Goal: Information Seeking & Learning: Learn about a topic

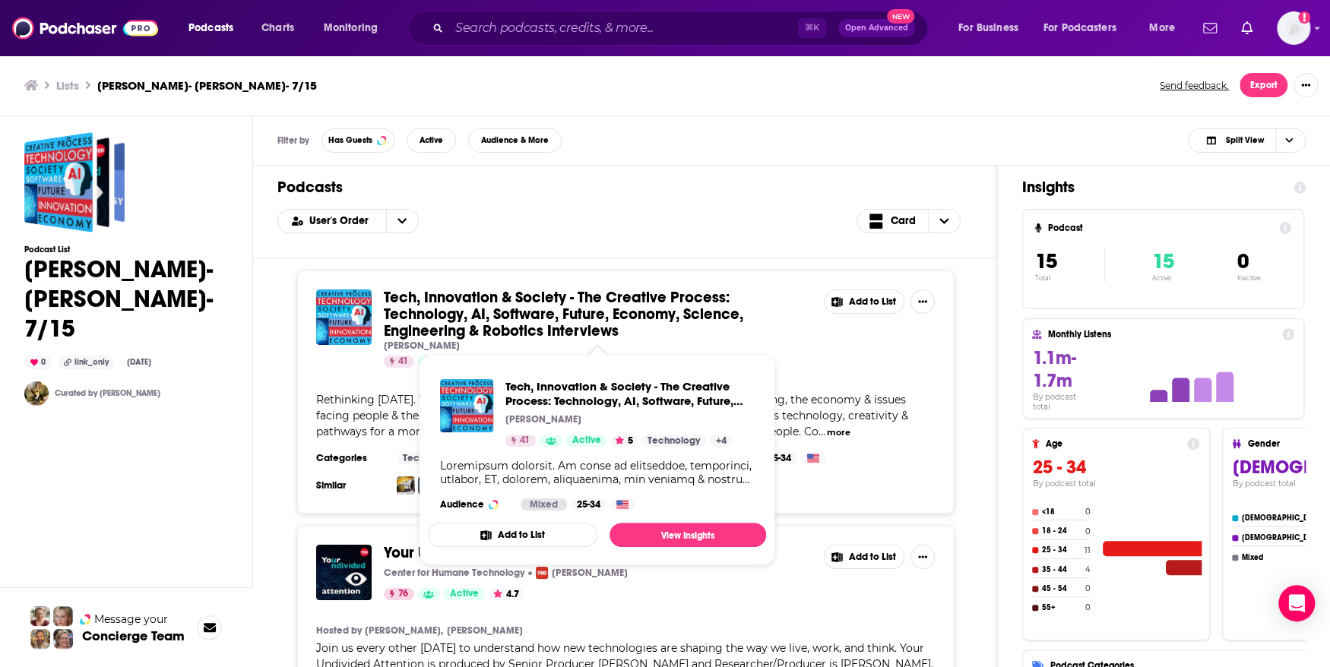
click at [516, 305] on span "Tech, Innovation & Society - The Creative Process: Technology, AI, Software, Fu…" at bounding box center [564, 314] width 360 height 52
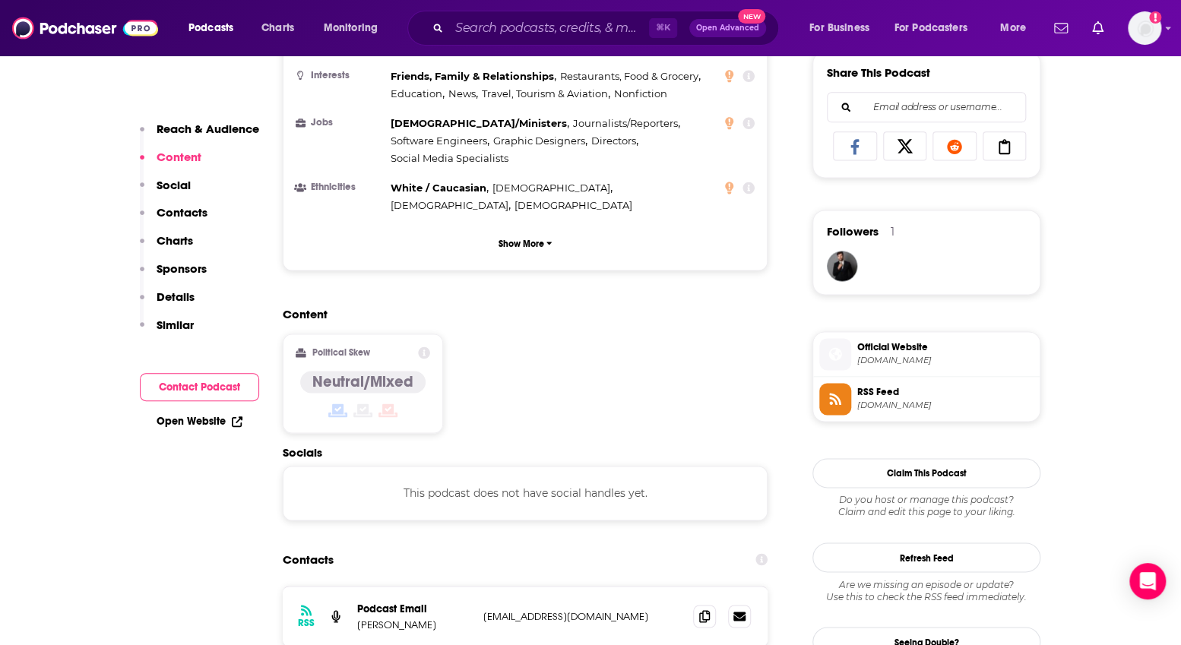
scroll to position [957, 0]
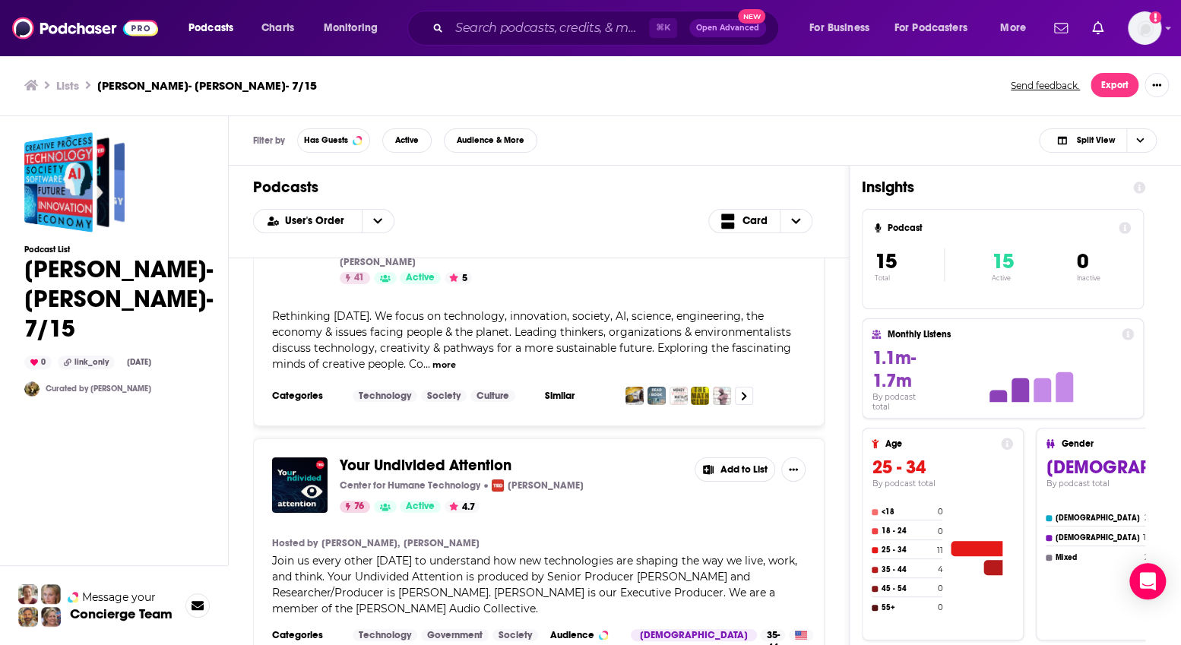
scroll to position [103, 0]
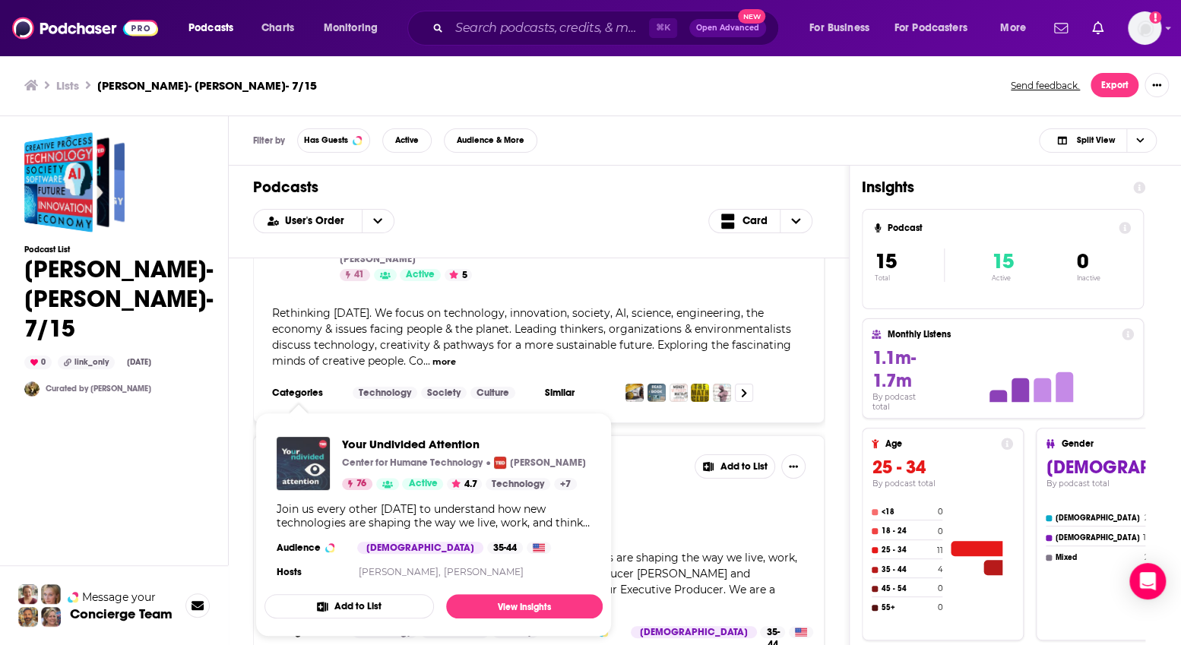
click at [306, 480] on img "Your Undivided Attention" at bounding box center [303, 463] width 53 height 53
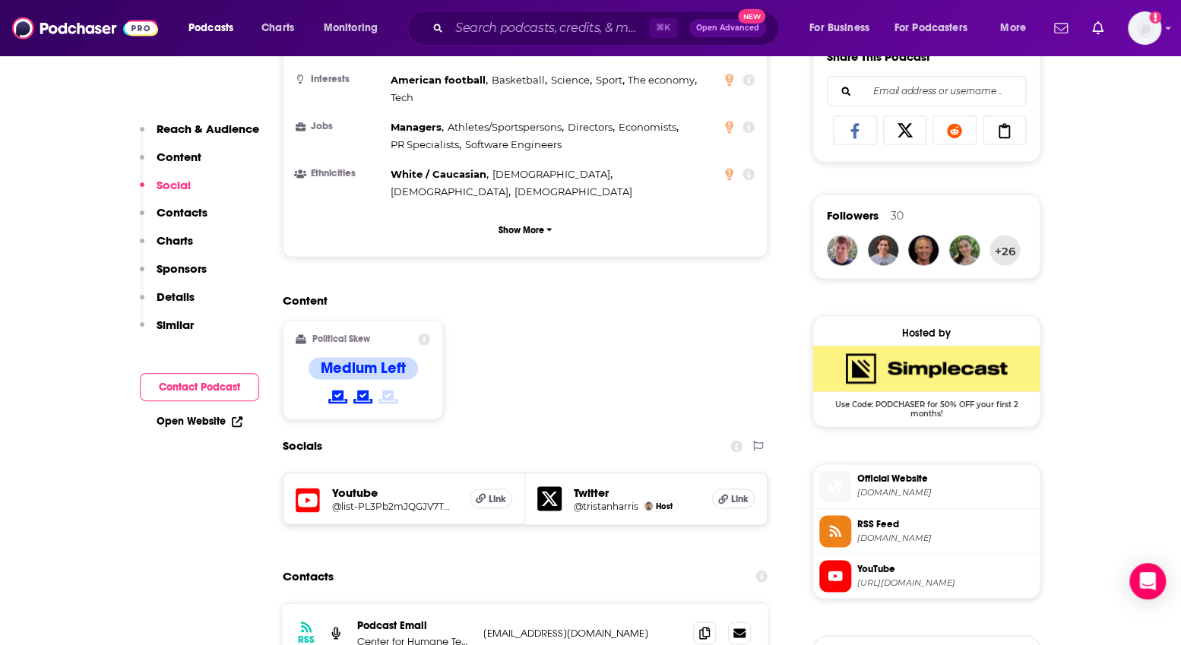
scroll to position [971, 0]
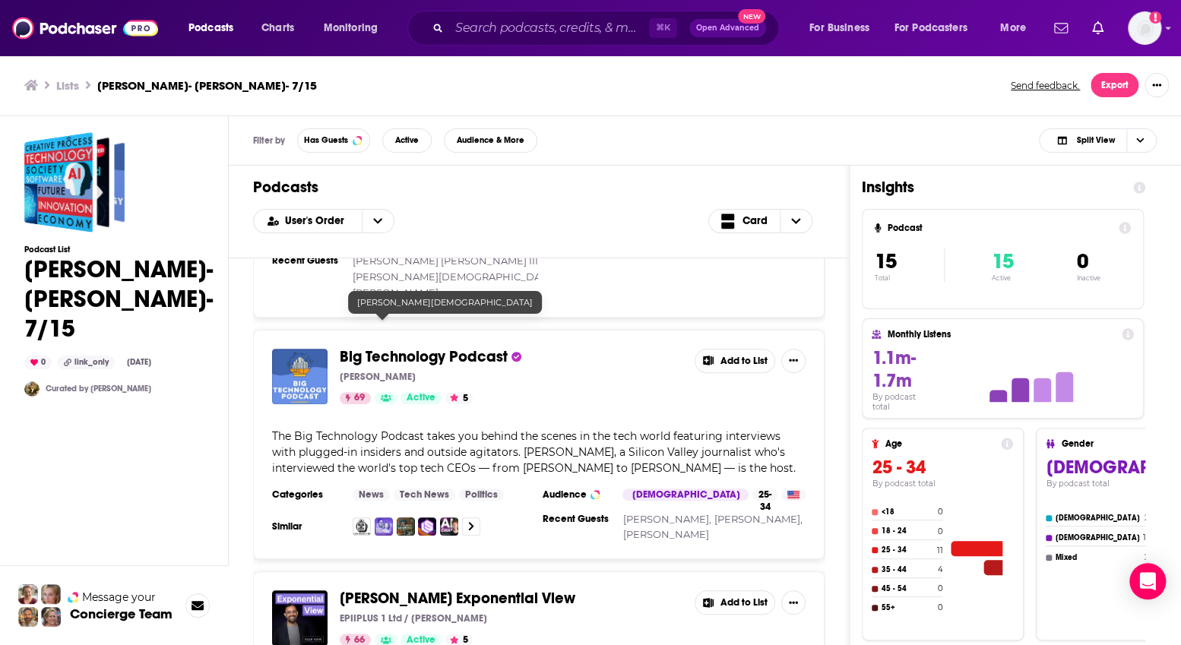
scroll to position [511, 0]
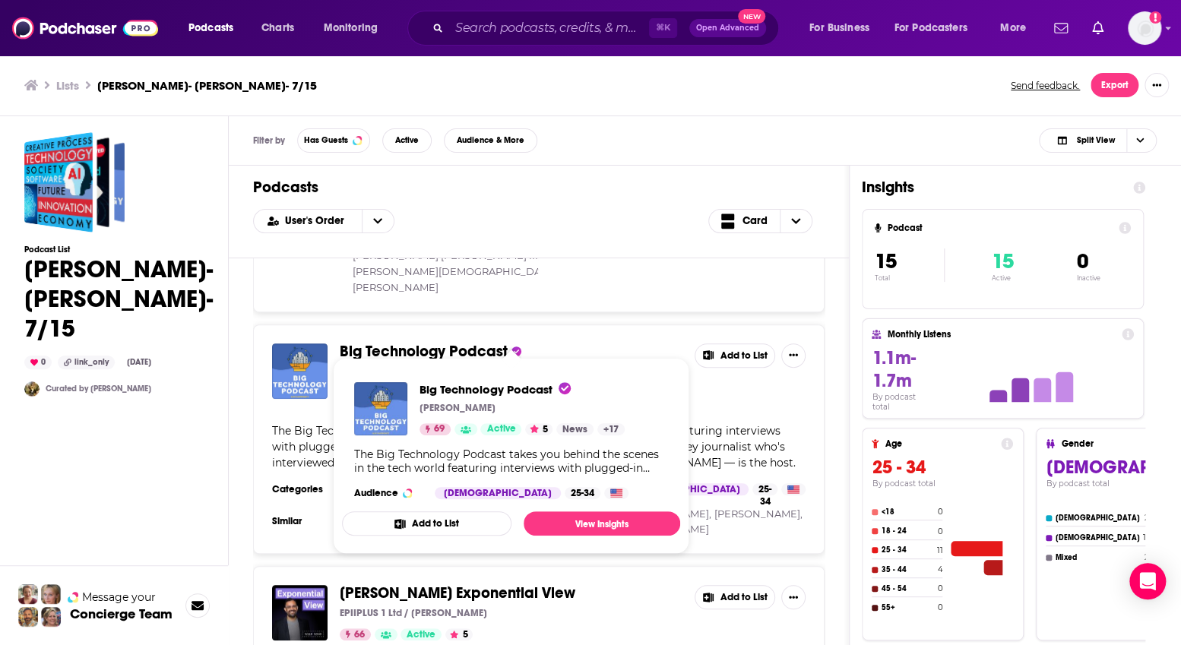
click at [401, 342] on span "Big Technology Podcast" at bounding box center [424, 351] width 168 height 19
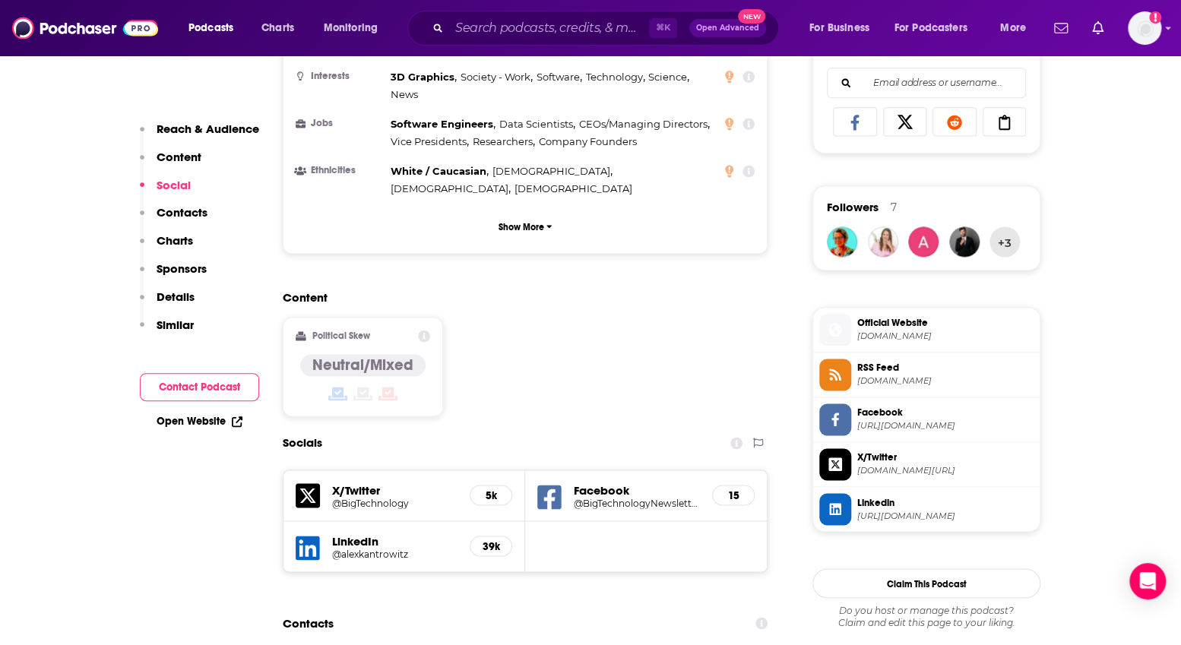
scroll to position [982, 0]
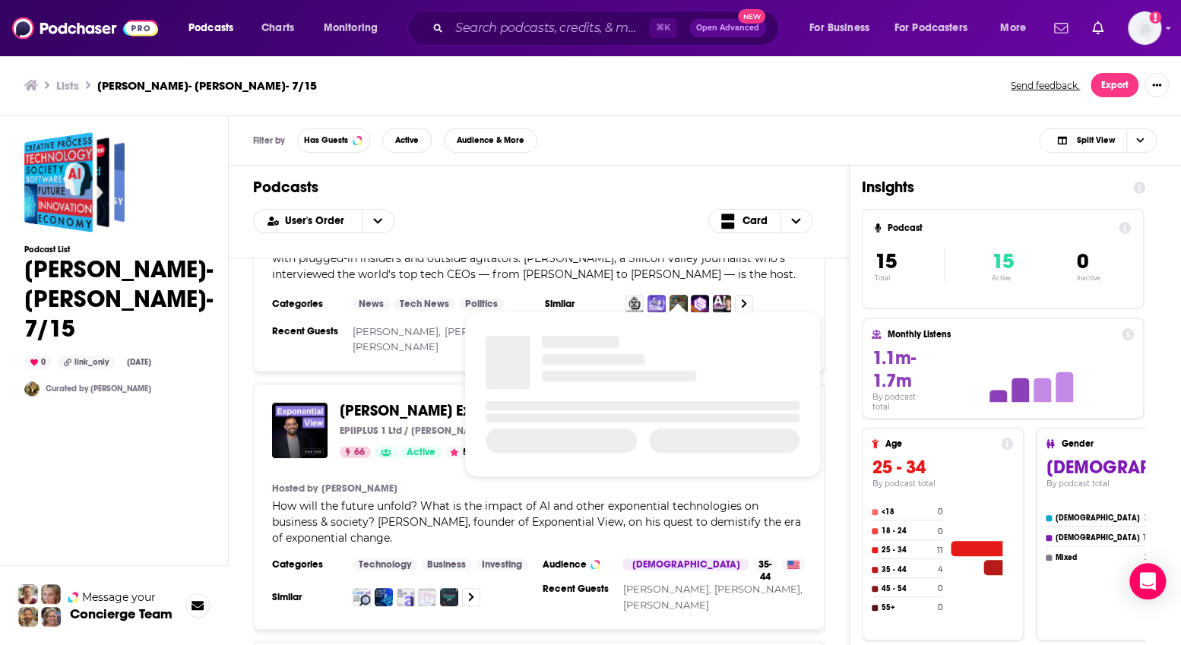
scroll to position [698, 0]
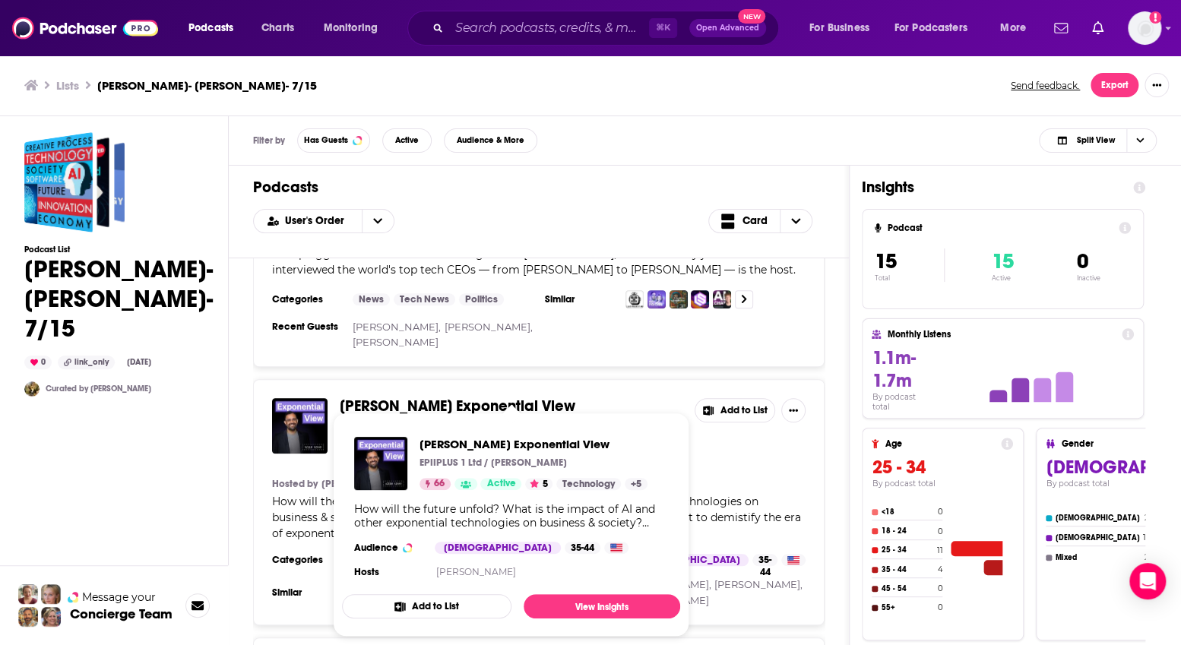
click at [423, 397] on span "[PERSON_NAME] Exponential View" at bounding box center [458, 406] width 236 height 19
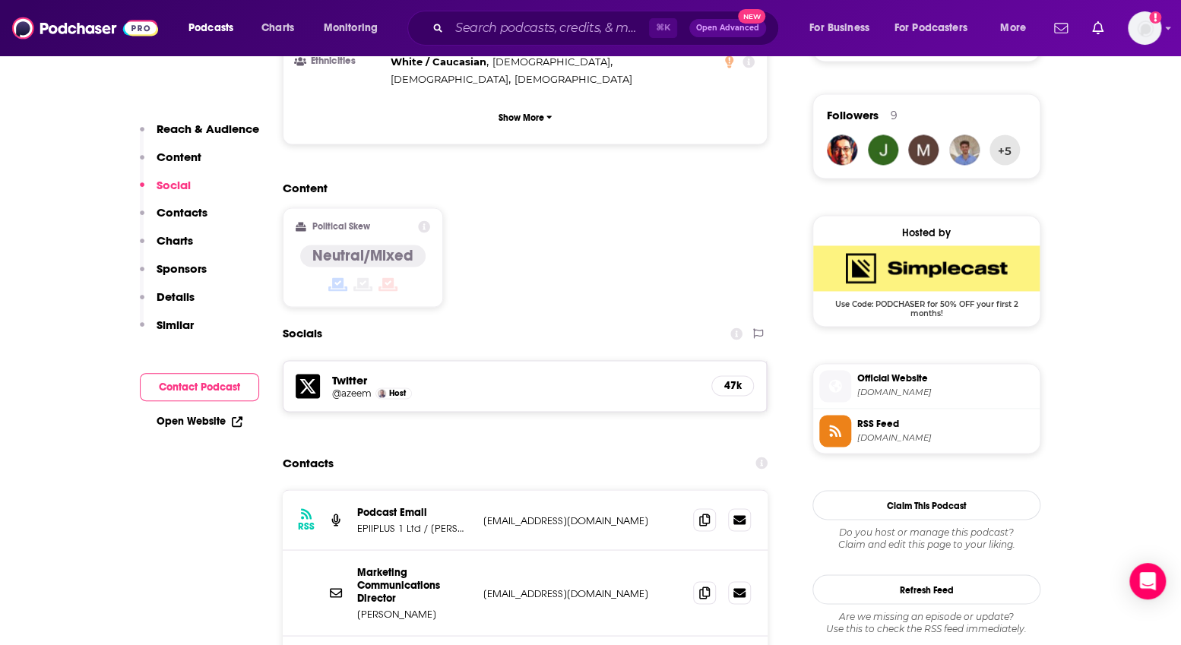
scroll to position [1074, 0]
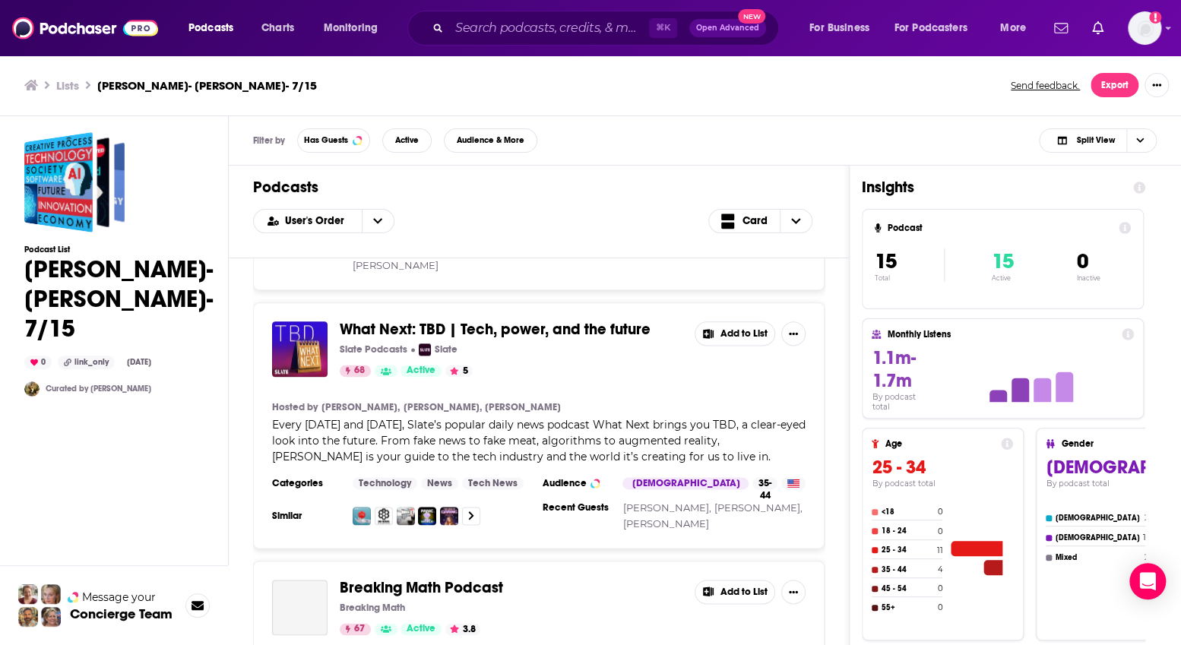
scroll to position [1037, 0]
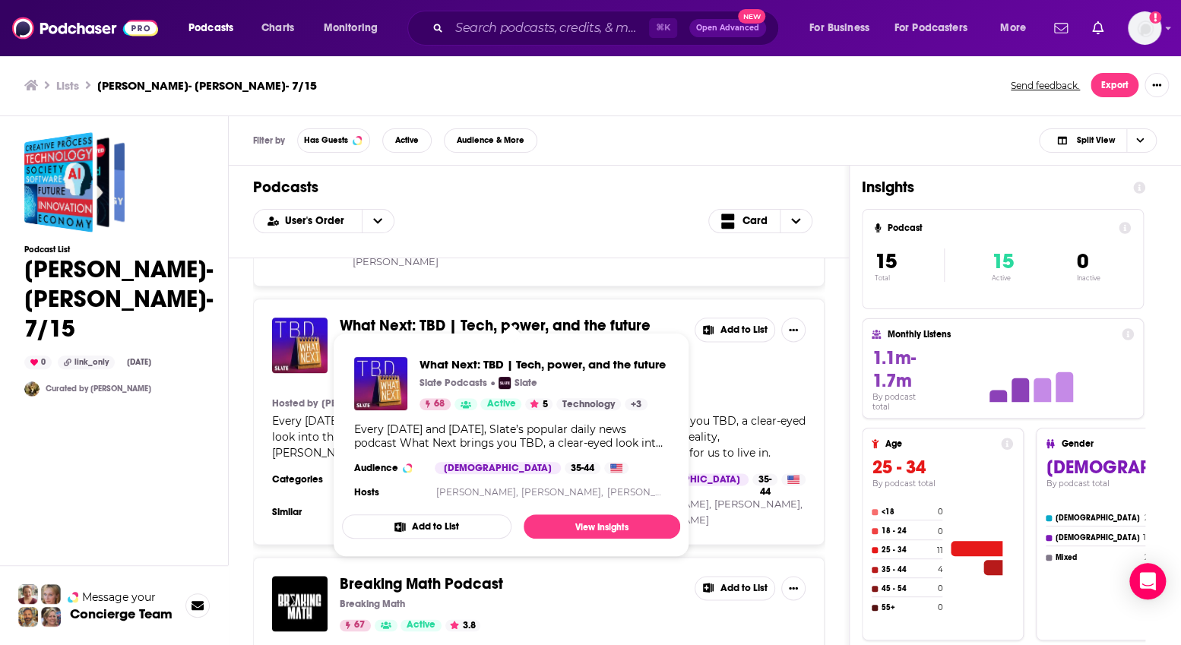
click at [485, 316] on span "What Next: TBD | Tech, power, and the future" at bounding box center [495, 325] width 311 height 19
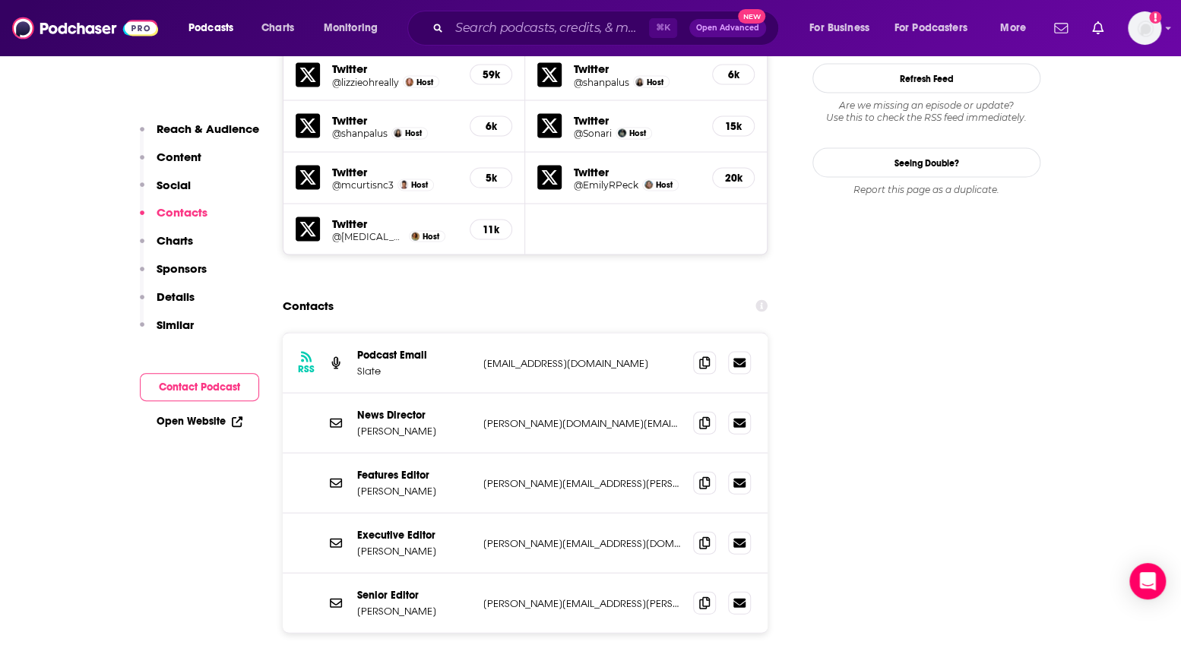
scroll to position [1444, 0]
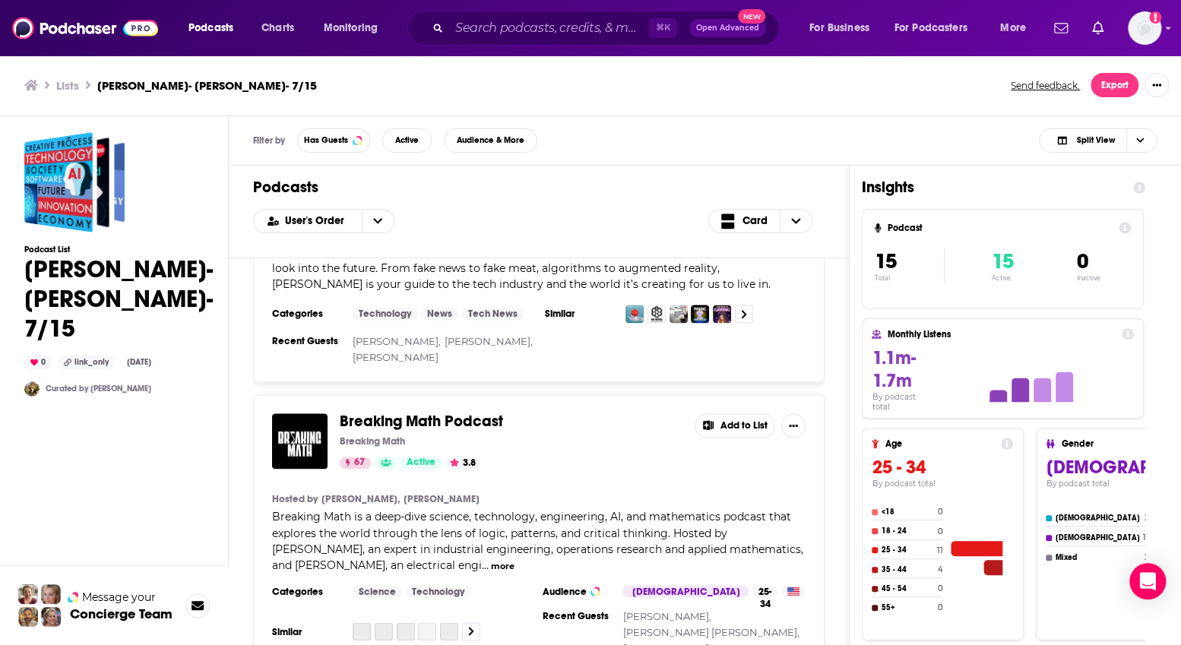
scroll to position [1214, 0]
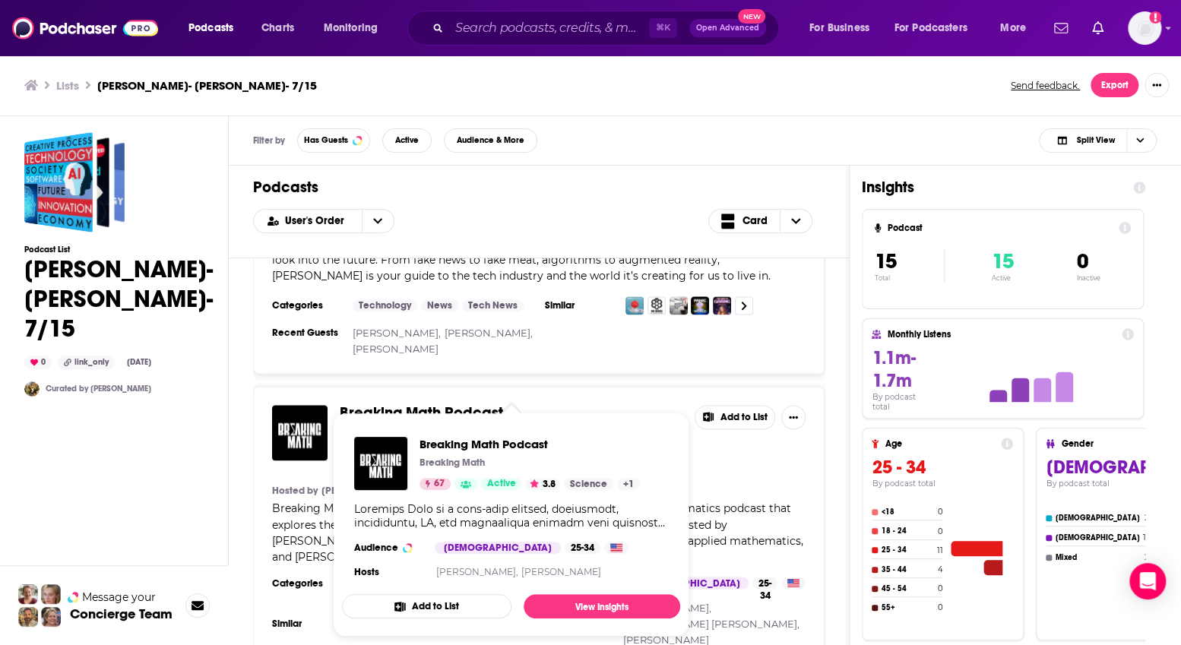
click at [463, 404] on span "Breaking Math Podcast" at bounding box center [421, 413] width 163 height 19
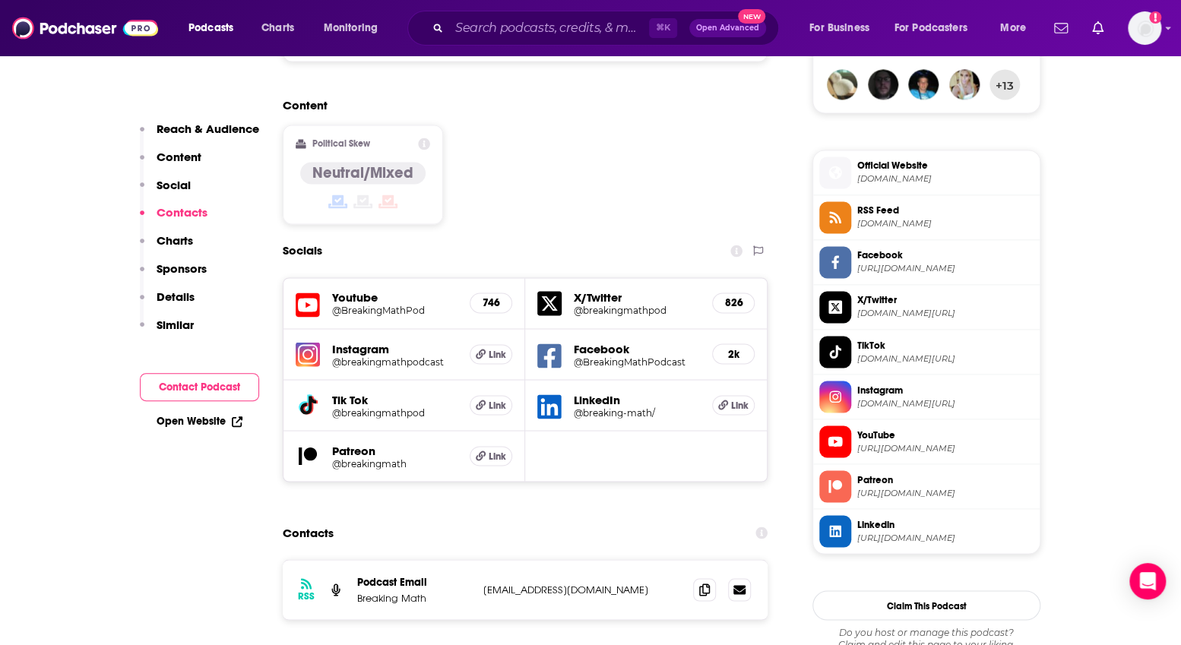
scroll to position [1137, 0]
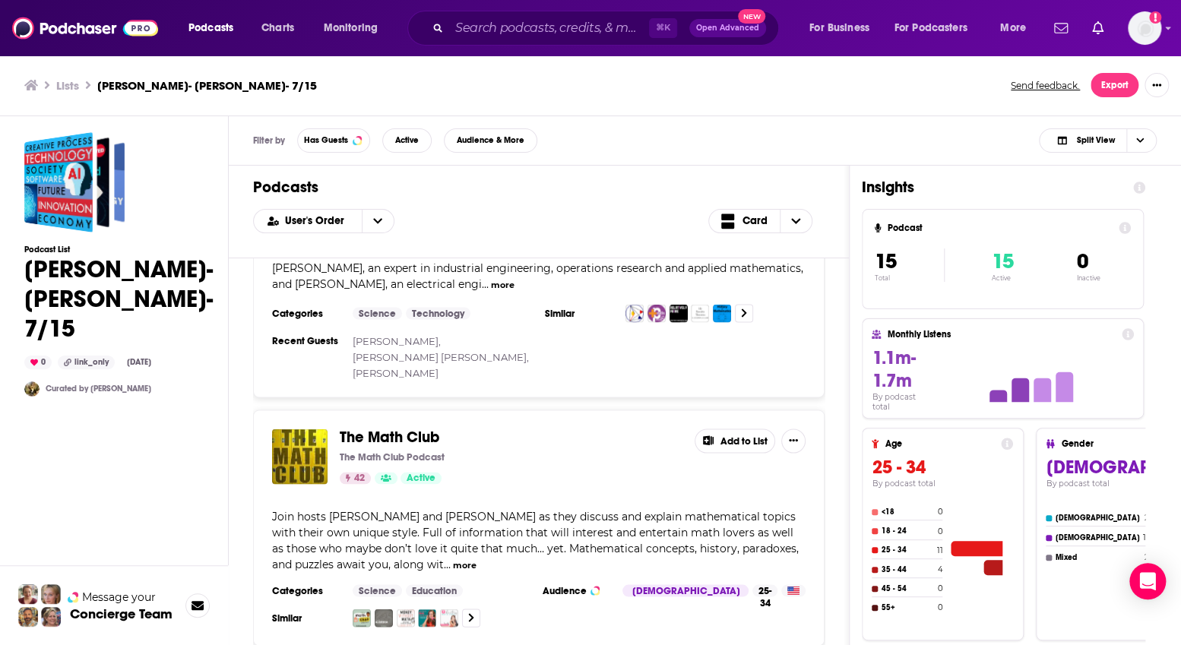
scroll to position [1487, 0]
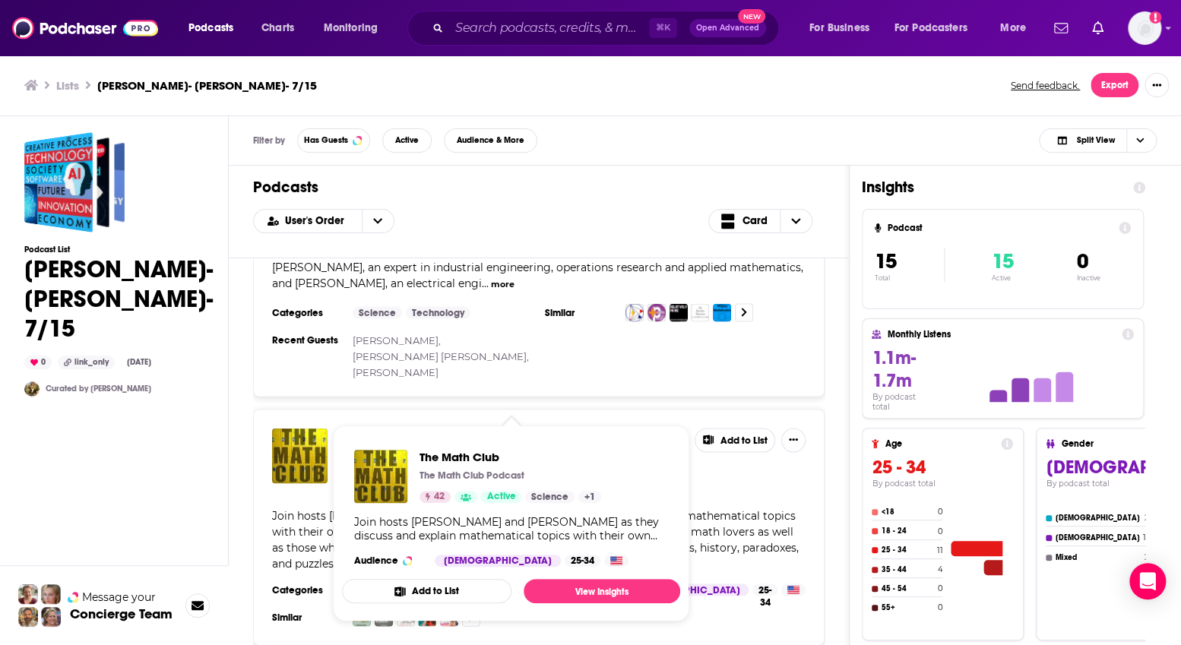
click at [406, 426] on span "The Math Club" at bounding box center [390, 435] width 100 height 19
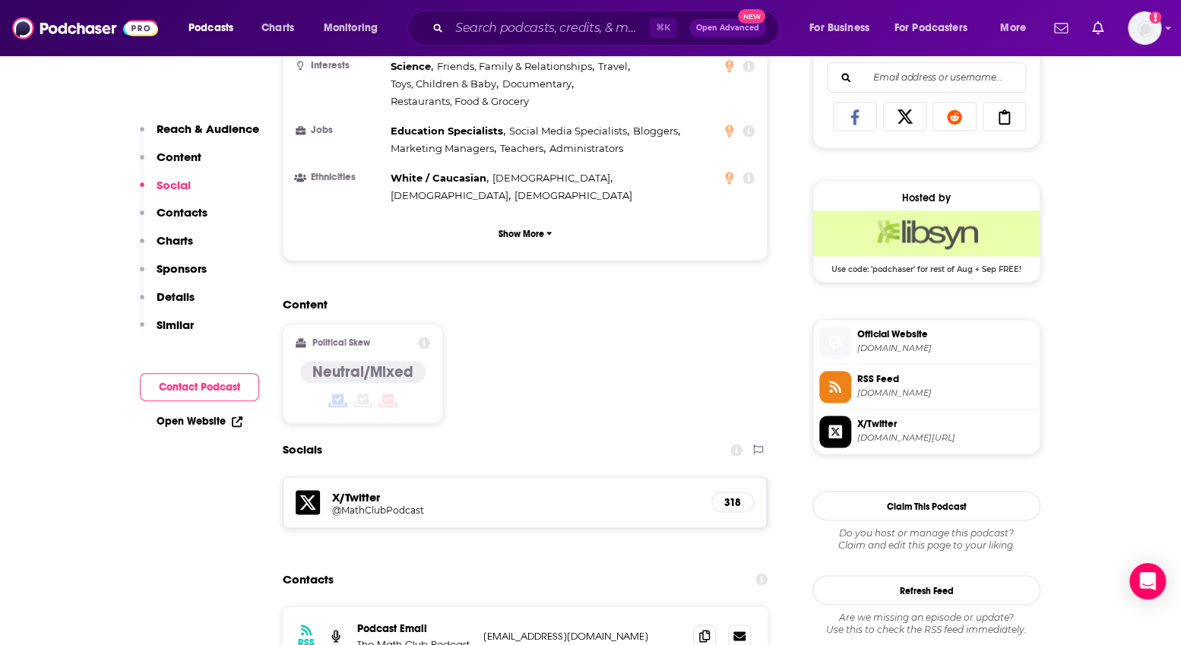
scroll to position [980, 0]
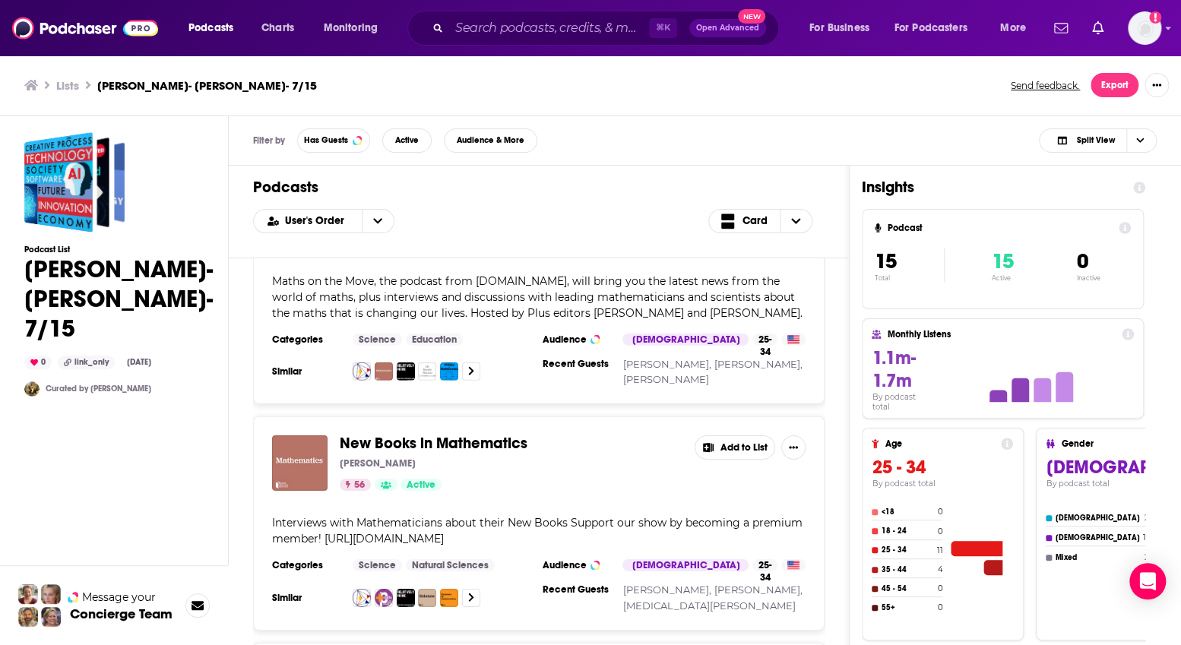
scroll to position [2413, 0]
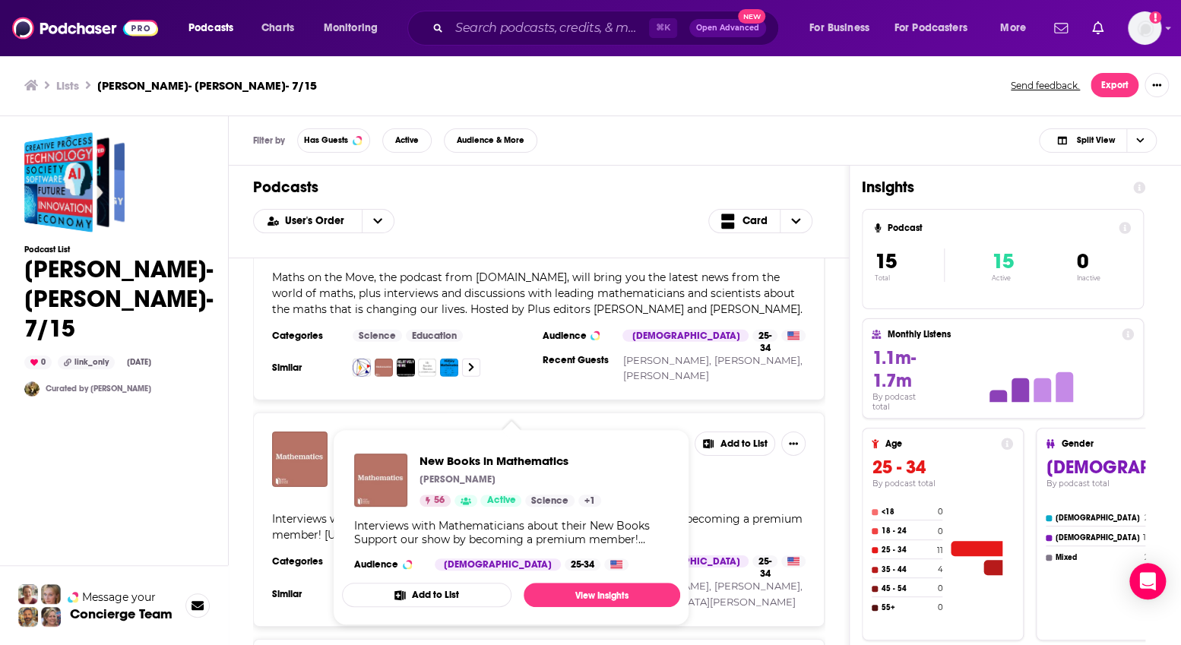
click at [449, 430] on span "New Books in Mathematics" at bounding box center [434, 439] width 188 height 19
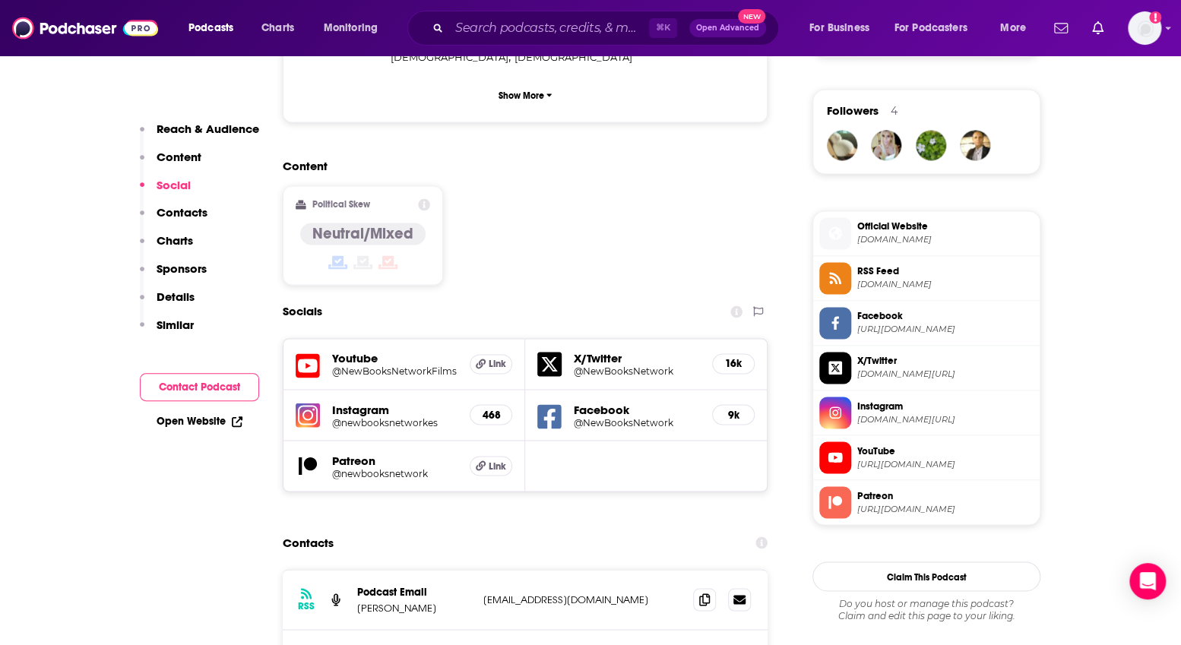
scroll to position [1079, 0]
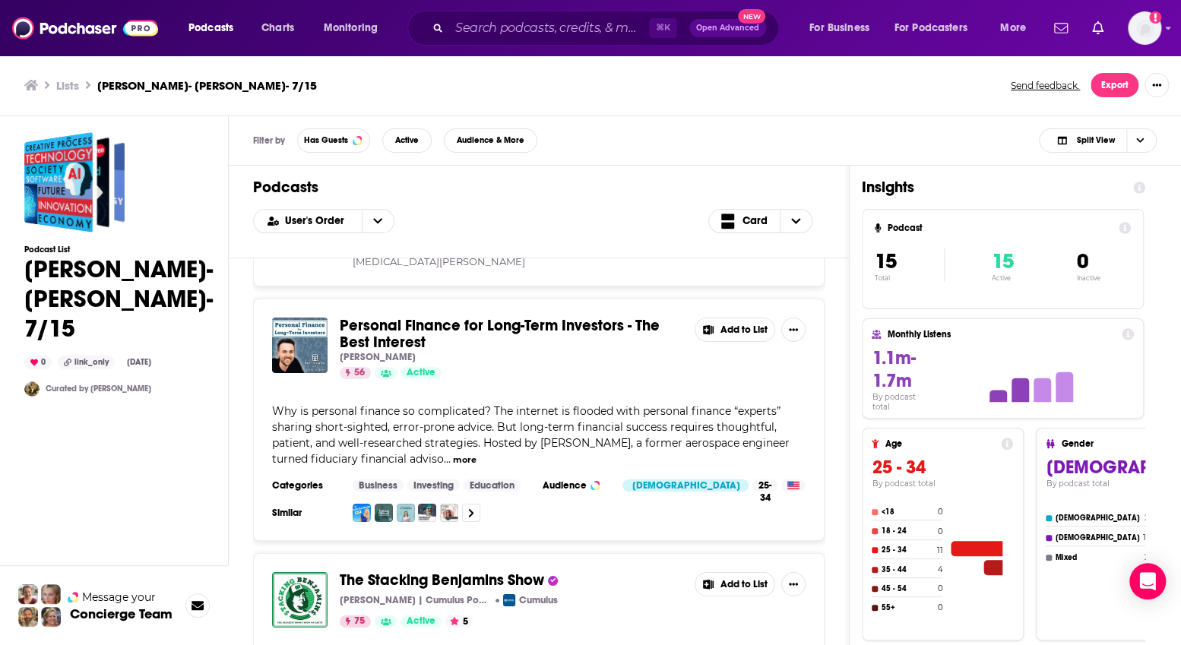
scroll to position [2750, 0]
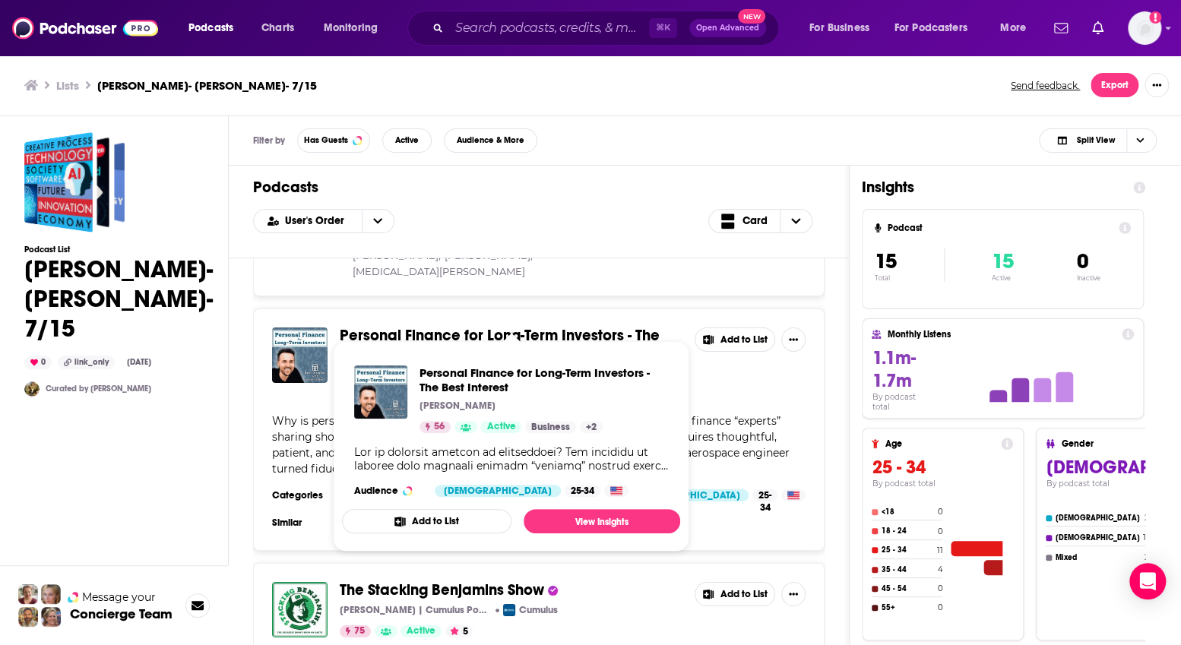
click at [434, 326] on span "Personal Finance for Long-Term Investors - The Best Interest" at bounding box center [500, 344] width 320 height 36
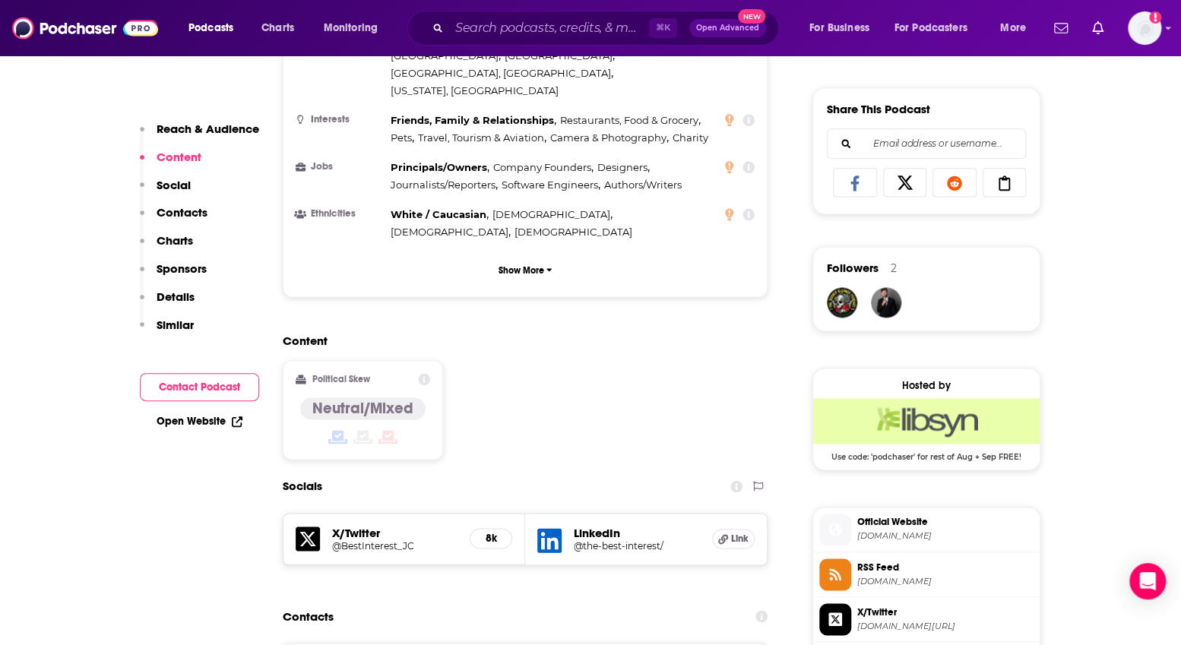
scroll to position [921, 0]
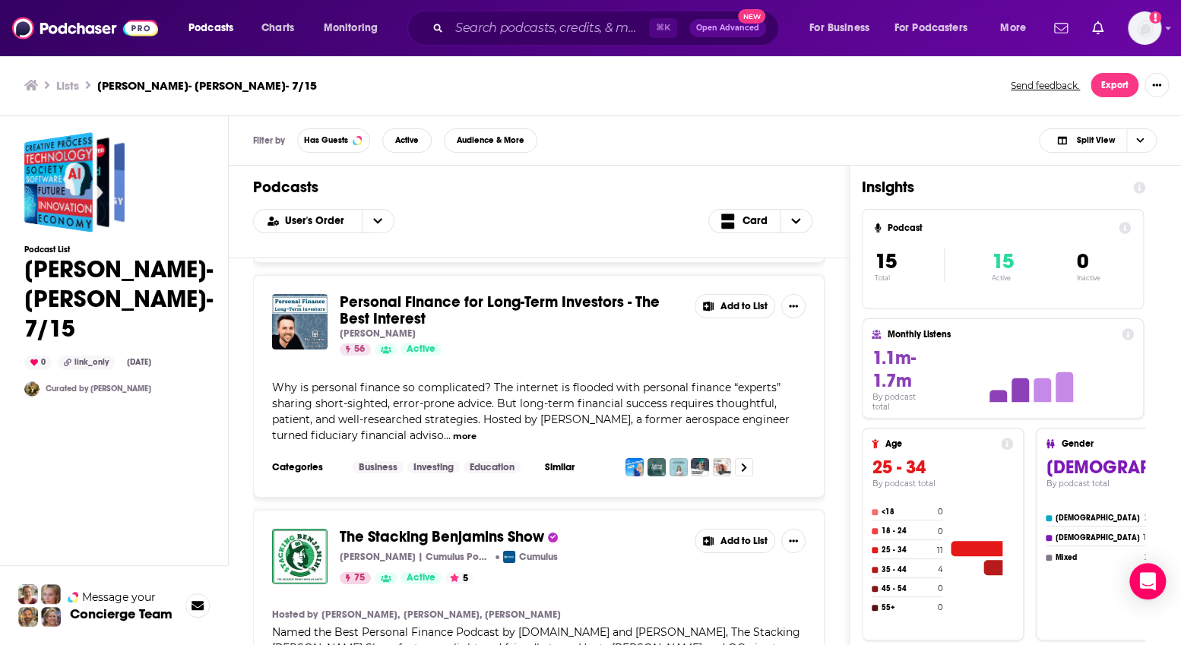
scroll to position [2782, 0]
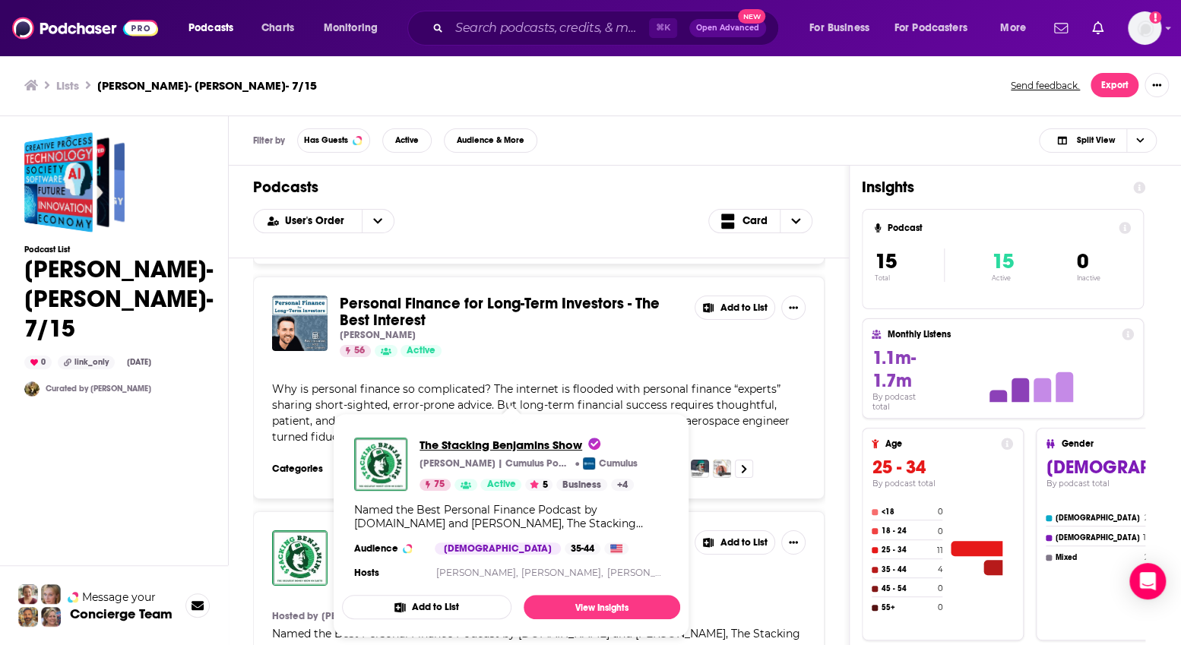
click at [453, 445] on span "The Stacking Benjamins Show" at bounding box center [510, 445] width 181 height 14
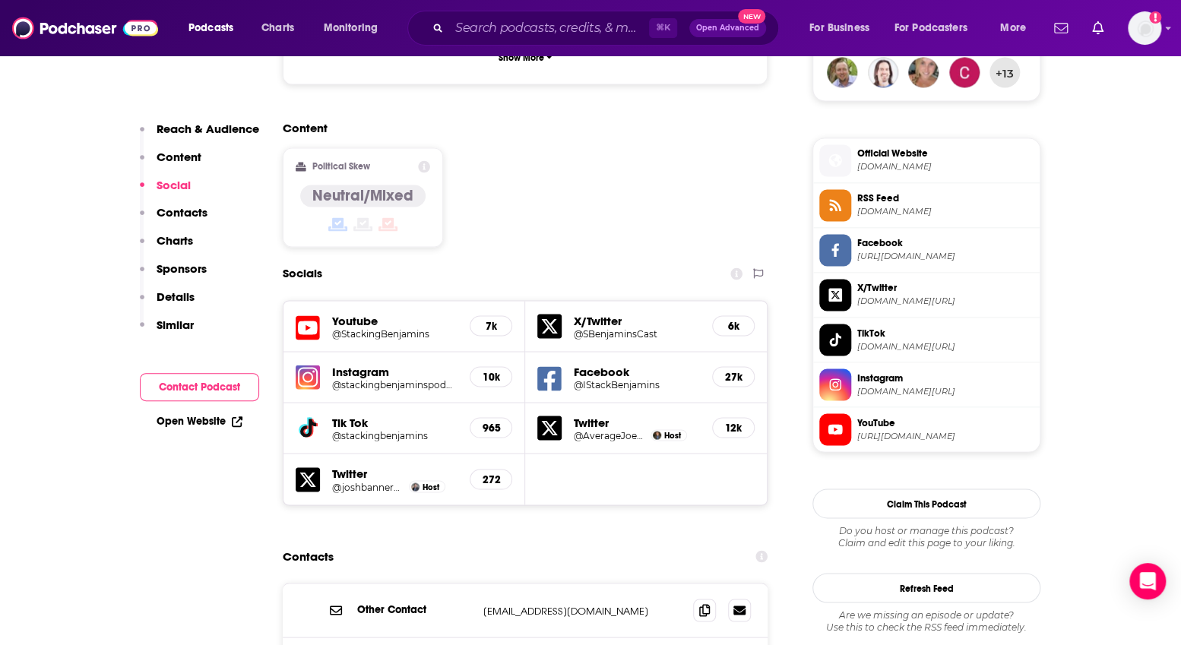
scroll to position [1123, 0]
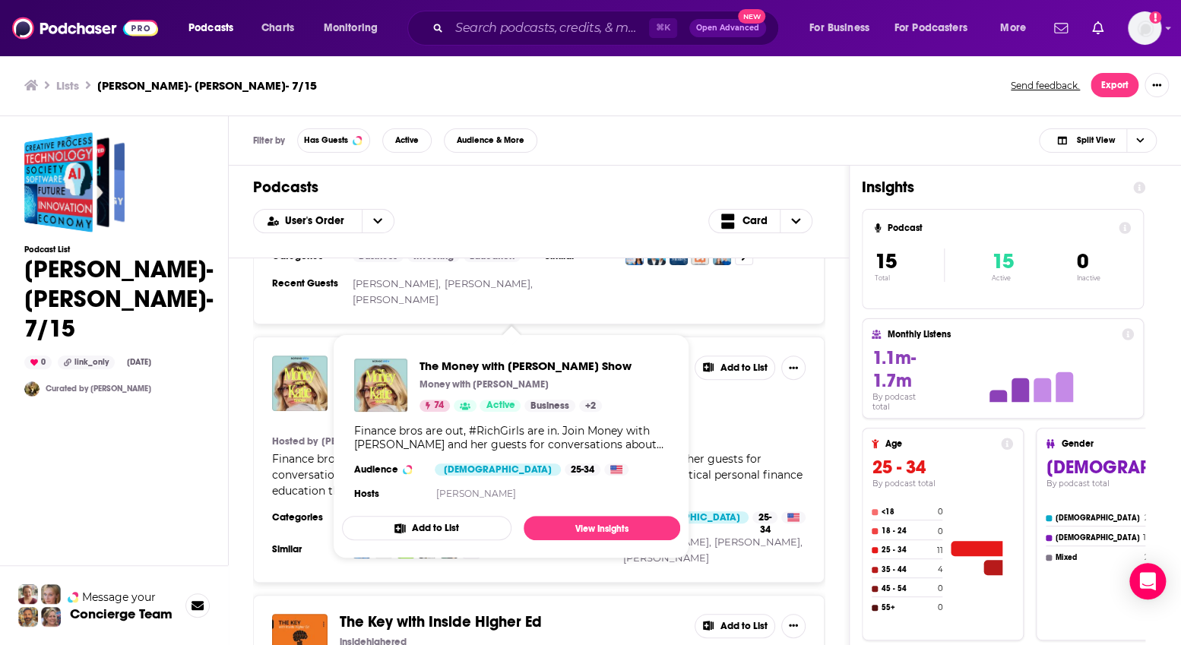
scroll to position [3272, 0]
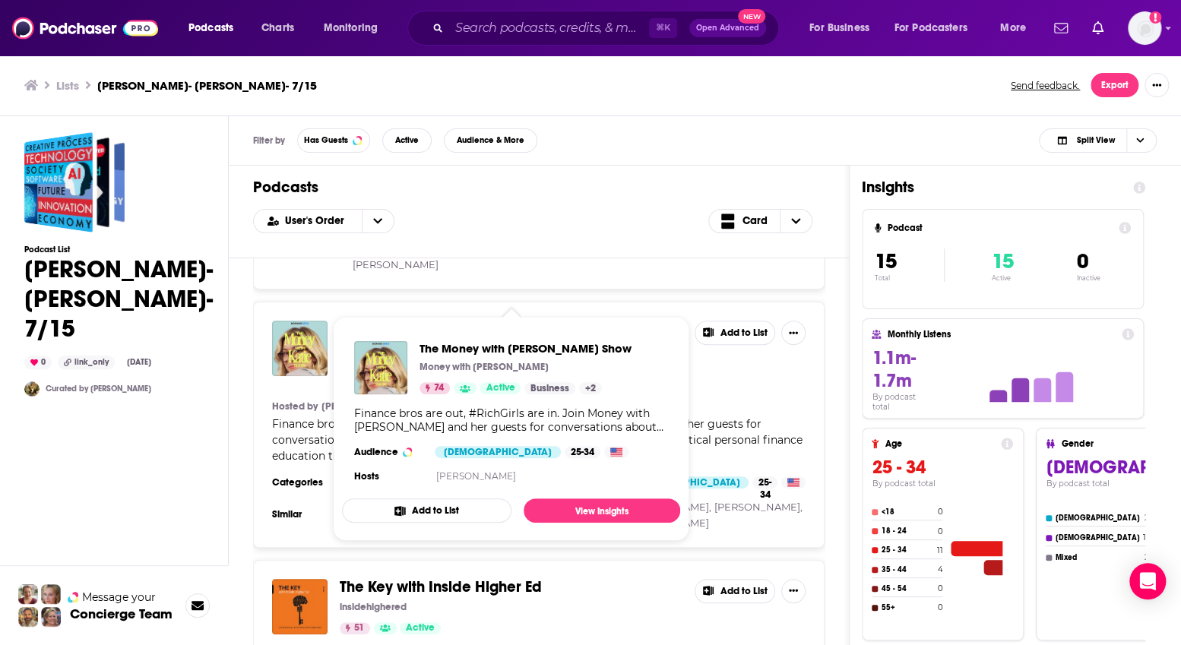
click at [464, 319] on span "The Money with [PERSON_NAME] Show" at bounding box center [471, 328] width 263 height 19
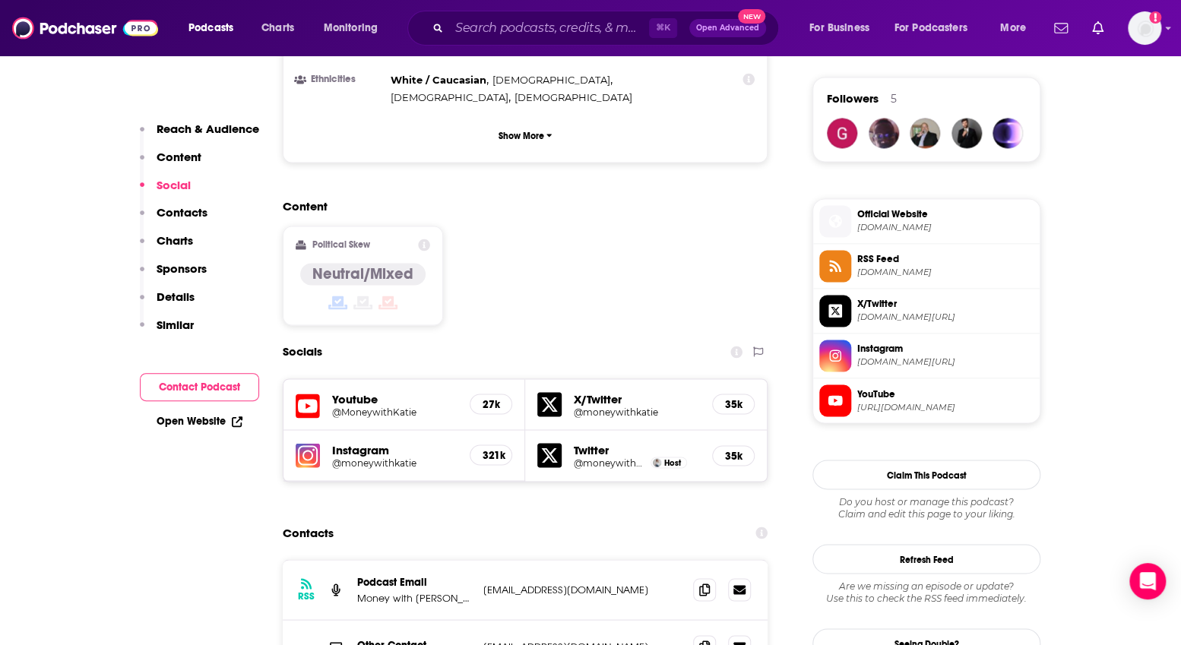
scroll to position [1074, 0]
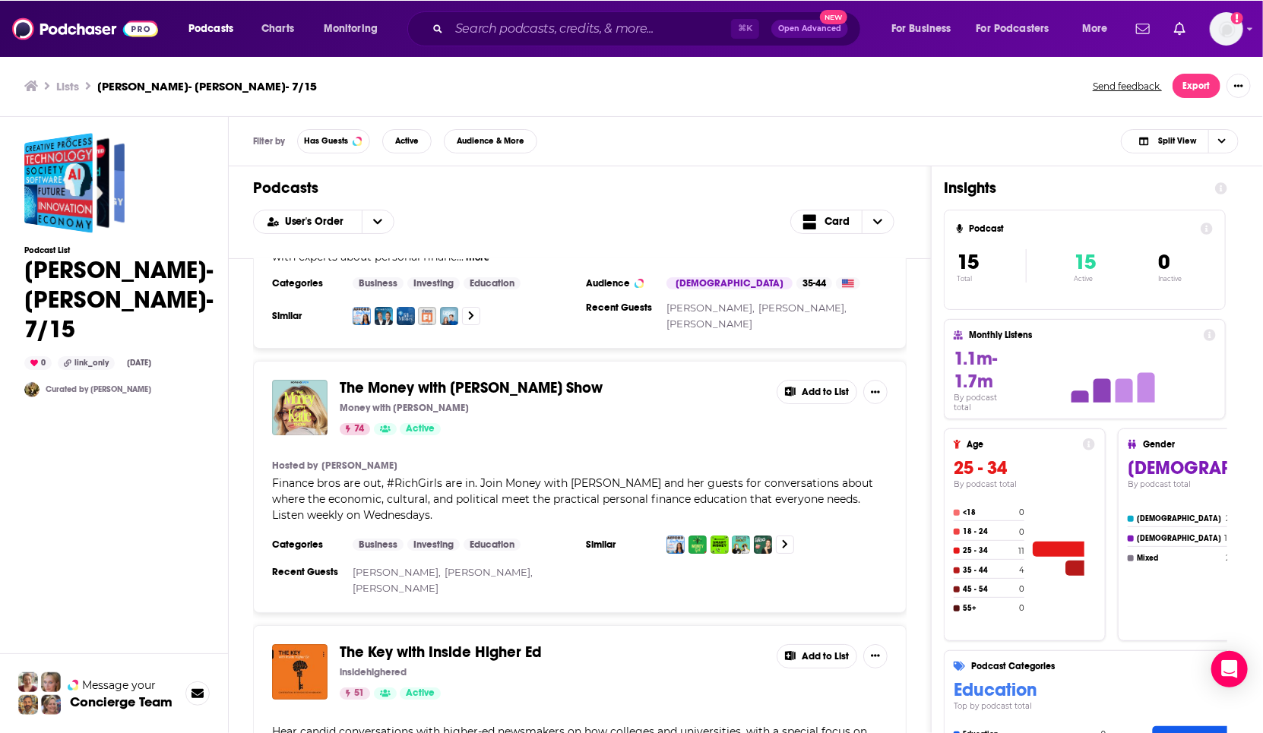
scroll to position [3104, 0]
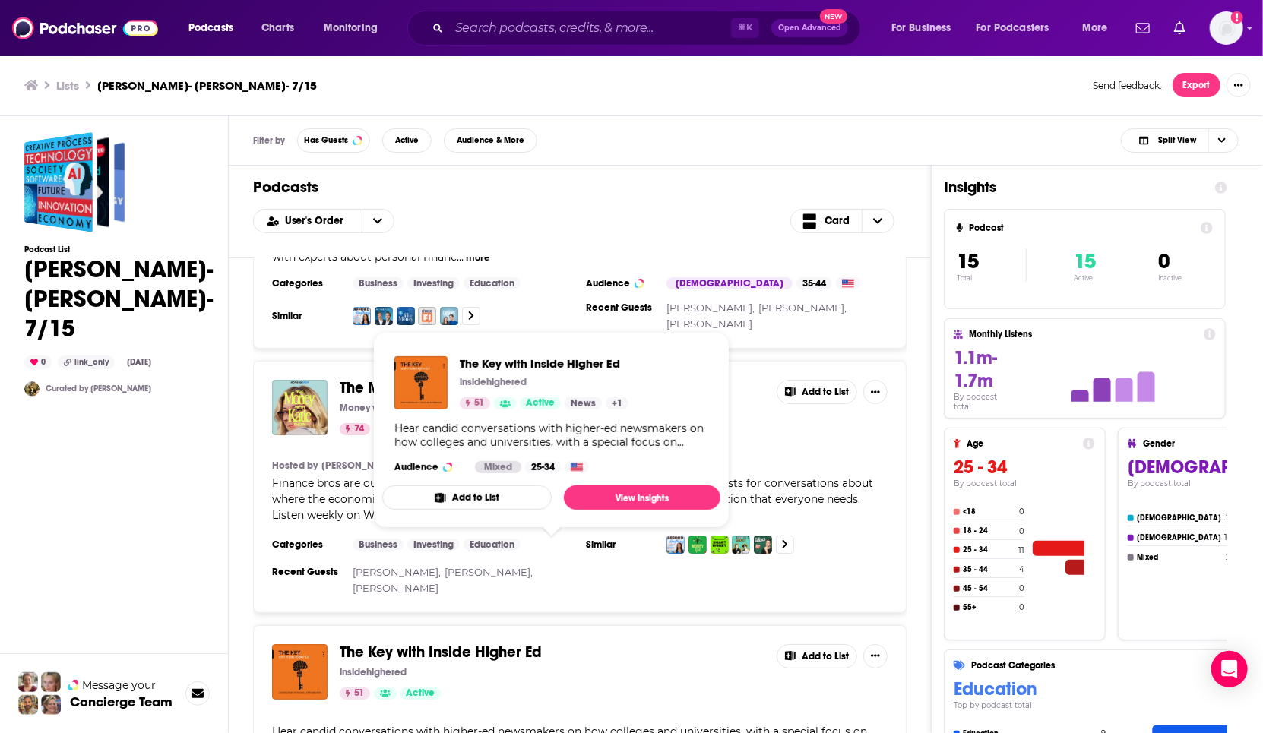
click at [379, 643] on span "The Key with Inside Higher Ed" at bounding box center [441, 652] width 202 height 19
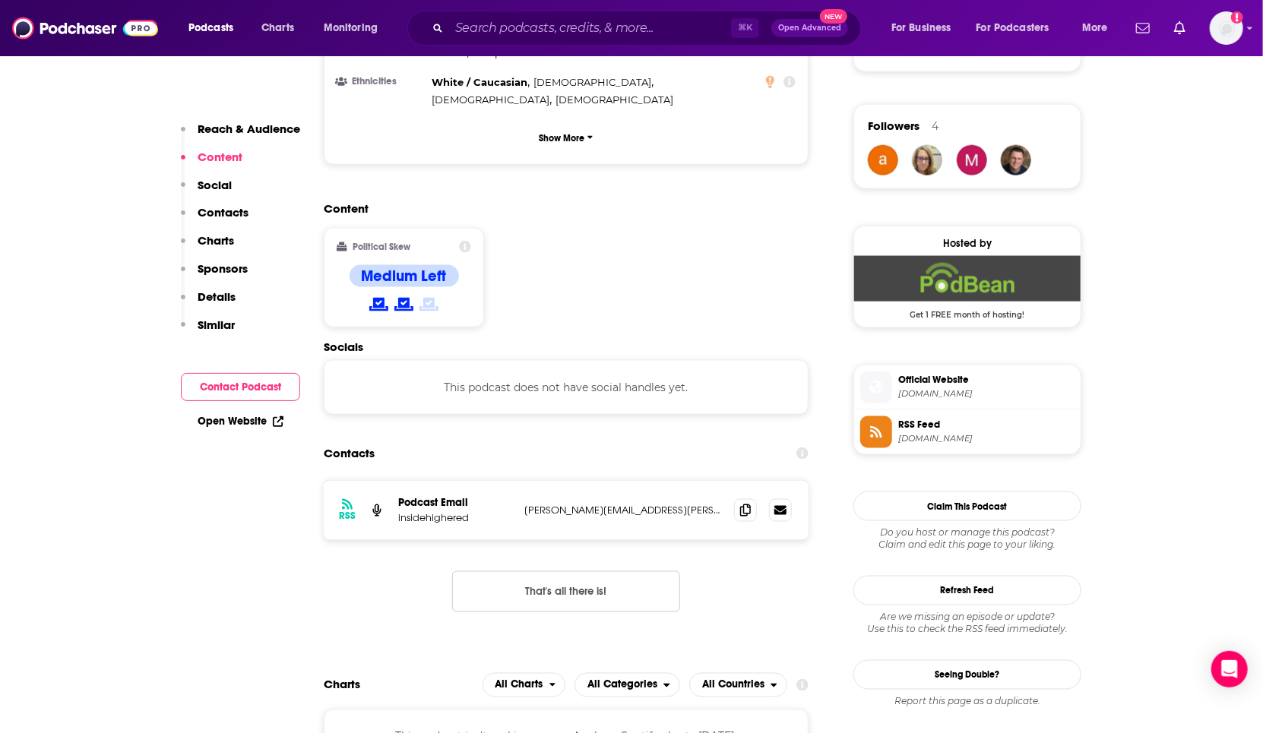
scroll to position [1087, 0]
